Goal: Task Accomplishment & Management: Use online tool/utility

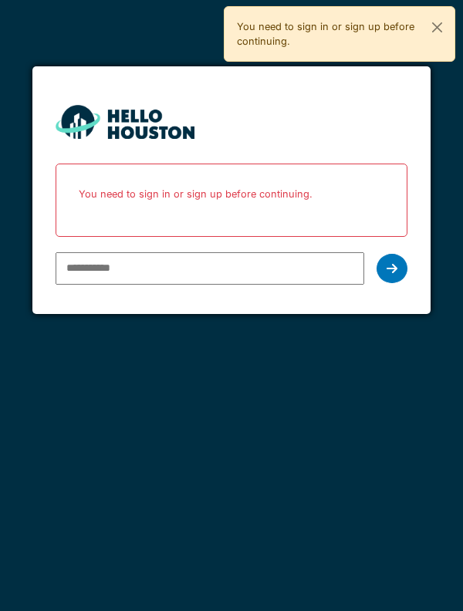
click at [289, 266] on input "email" at bounding box center [211, 268] width 310 height 32
type input "**********"
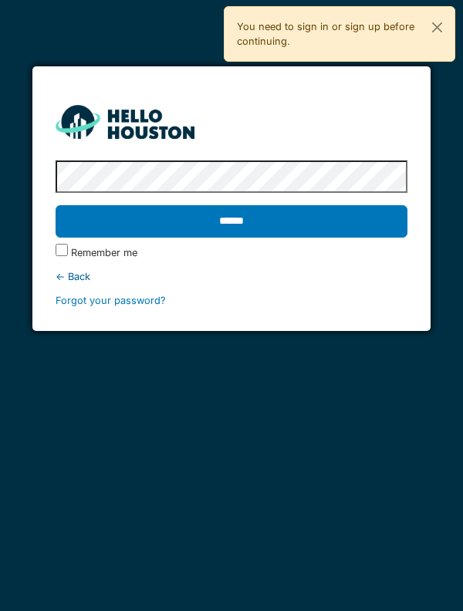
click at [384, 215] on input "******" at bounding box center [232, 221] width 353 height 32
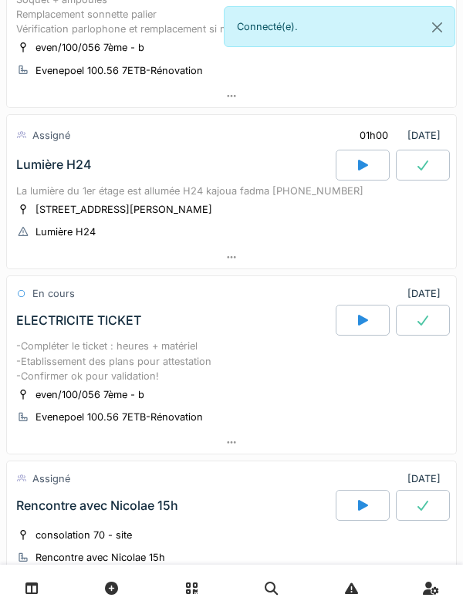
scroll to position [314, 0]
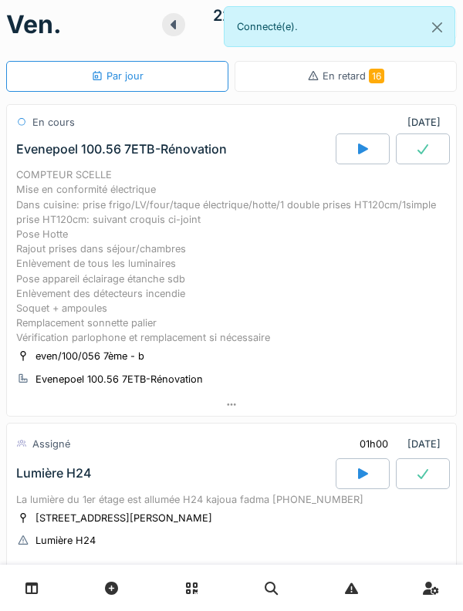
click at [383, 205] on div "COMPTEUR SCELLE Mise en conformité électrique Dans cuisine: prise frigo/LV/four…" at bounding box center [231, 257] width 431 height 178
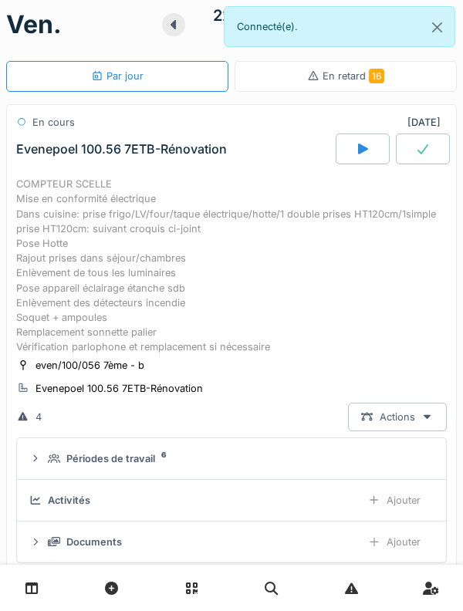
click at [353, 144] on div at bounding box center [363, 149] width 54 height 31
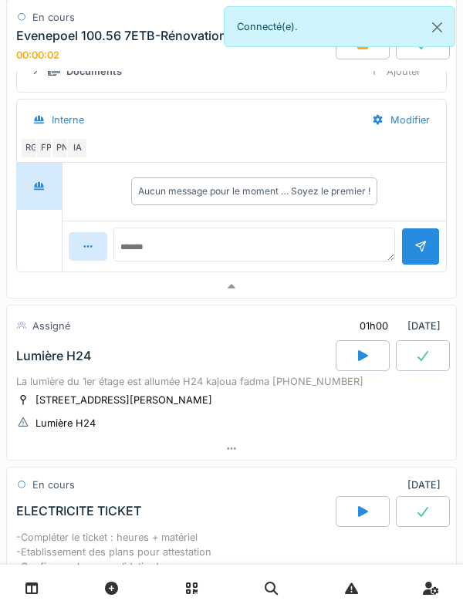
scroll to position [506, 0]
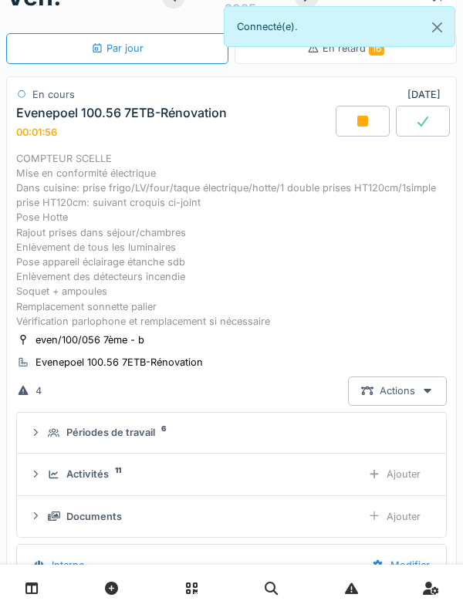
click at [46, 208] on div "COMPTEUR SCELLE Mise en conformité électrique Dans cuisine: prise frigo/LV/four…" at bounding box center [231, 240] width 431 height 178
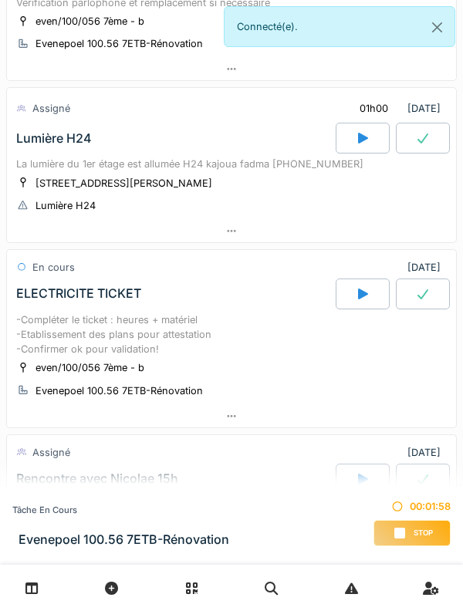
scroll to position [353, 0]
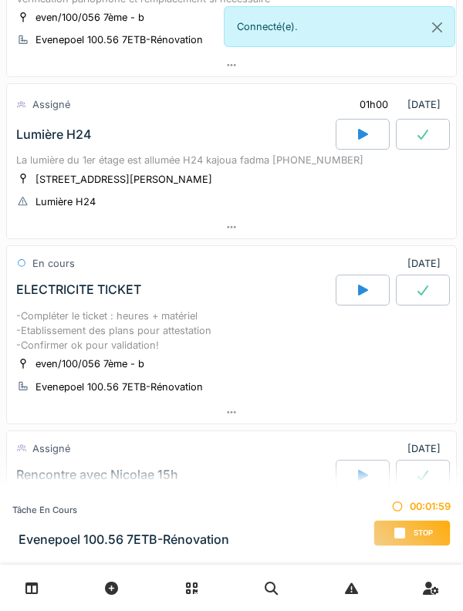
click at [40, 168] on div "La lumière du 1er étage est allumée H24 kajoua fadma 0483.39.37.08" at bounding box center [231, 160] width 431 height 15
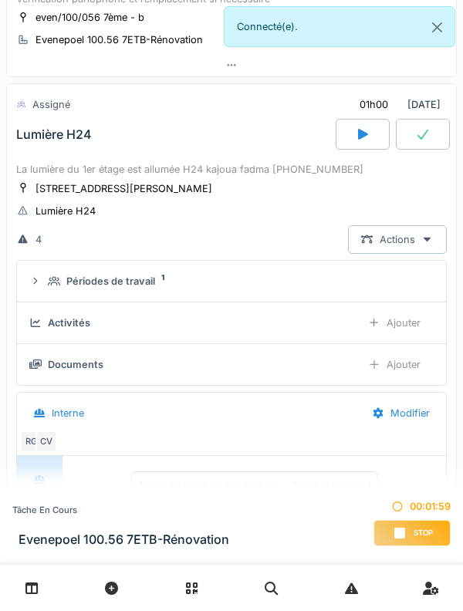
scroll to position [389, 0]
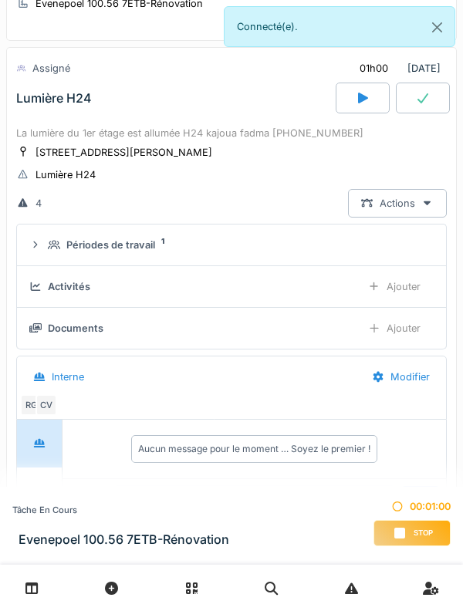
click at [46, 252] on div "Périodes de travail 1" at bounding box center [231, 245] width 404 height 15
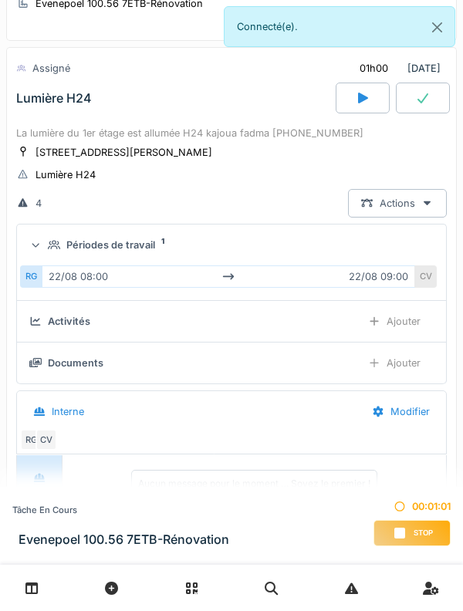
click at [46, 252] on div "Périodes de travail 1" at bounding box center [231, 245] width 404 height 15
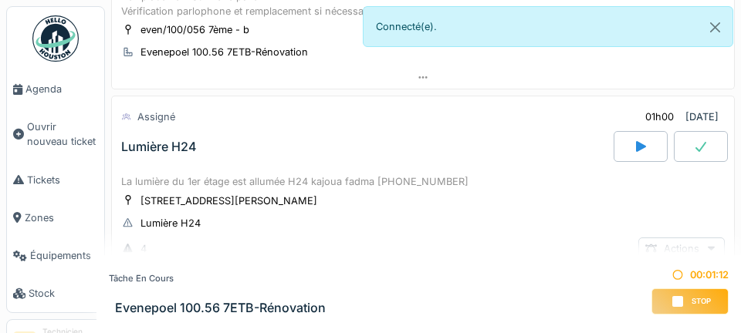
scroll to position [353, 0]
